Goal: Information Seeking & Learning: Learn about a topic

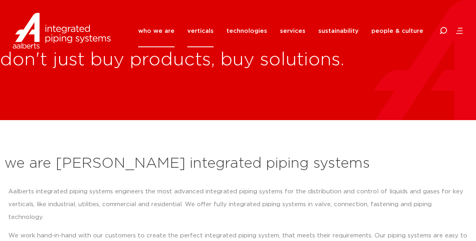
click at [214, 31] on link "verticals" at bounding box center [200, 31] width 26 height 32
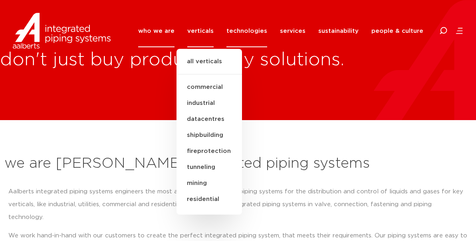
click at [251, 29] on link "technologies" at bounding box center [247, 31] width 41 height 32
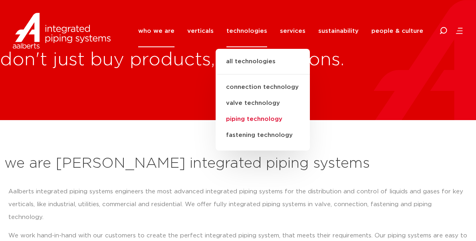
click at [271, 119] on link "piping technology" at bounding box center [263, 119] width 94 height 16
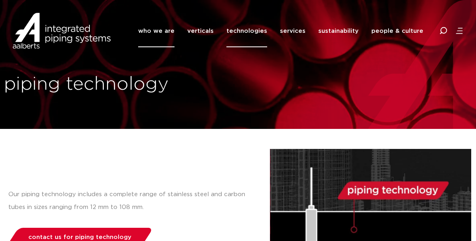
click at [175, 28] on link "who we are" at bounding box center [156, 31] width 36 height 32
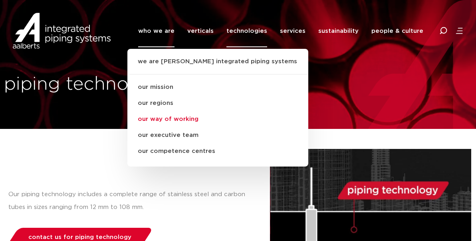
click at [179, 121] on link "our way of working" at bounding box center [218, 119] width 181 height 16
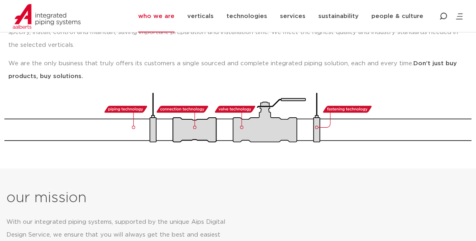
scroll to position [96, 0]
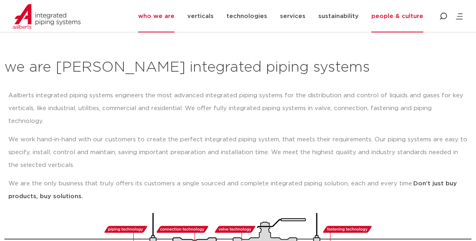
click at [422, 18] on link "people & culture" at bounding box center [398, 16] width 52 height 32
